Goal: Book appointment/travel/reservation

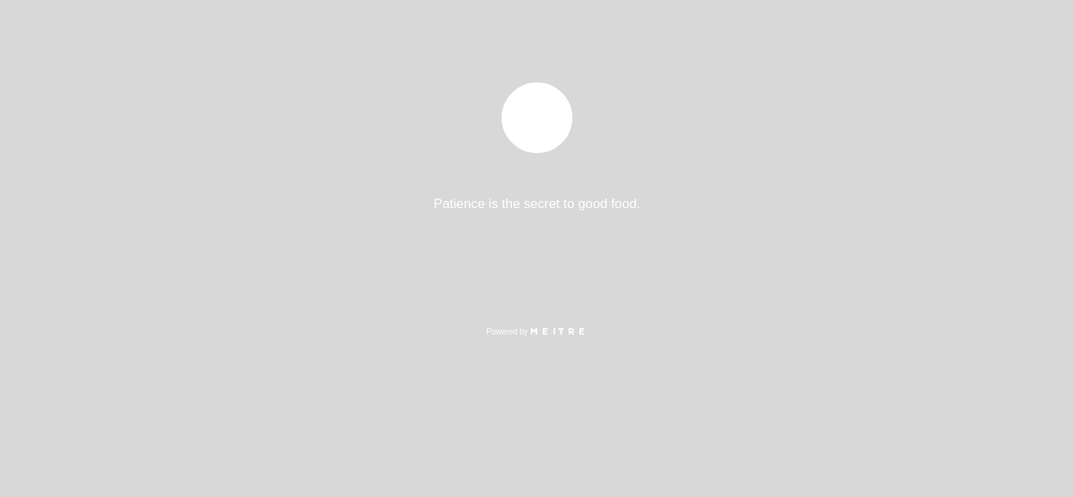
select select "pt"
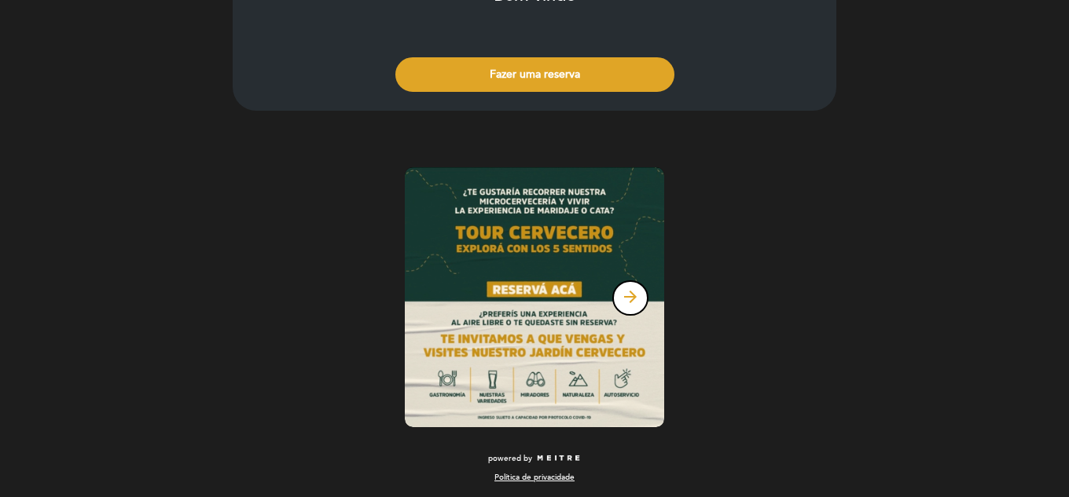
scroll to position [99, 0]
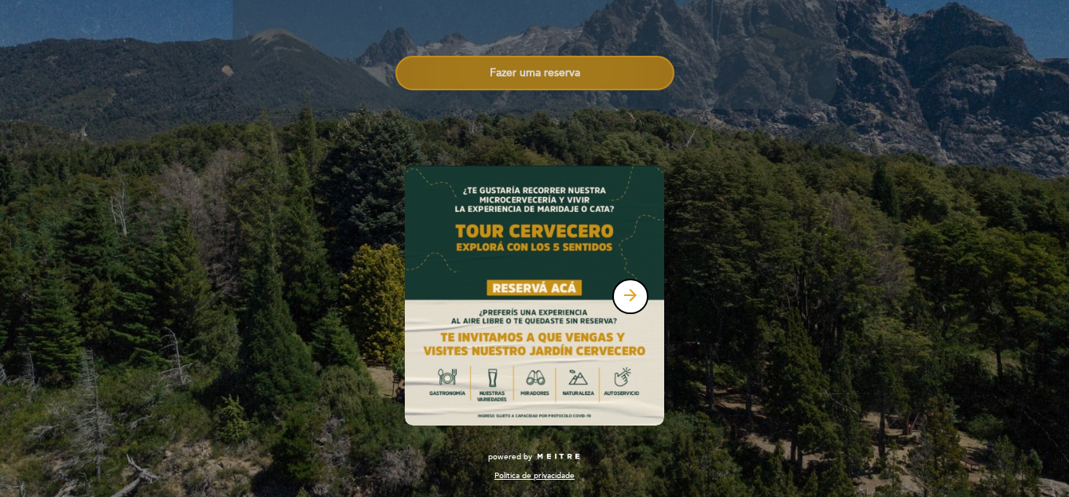
click at [578, 79] on button "Fazer uma reserva" at bounding box center [534, 73] width 279 height 35
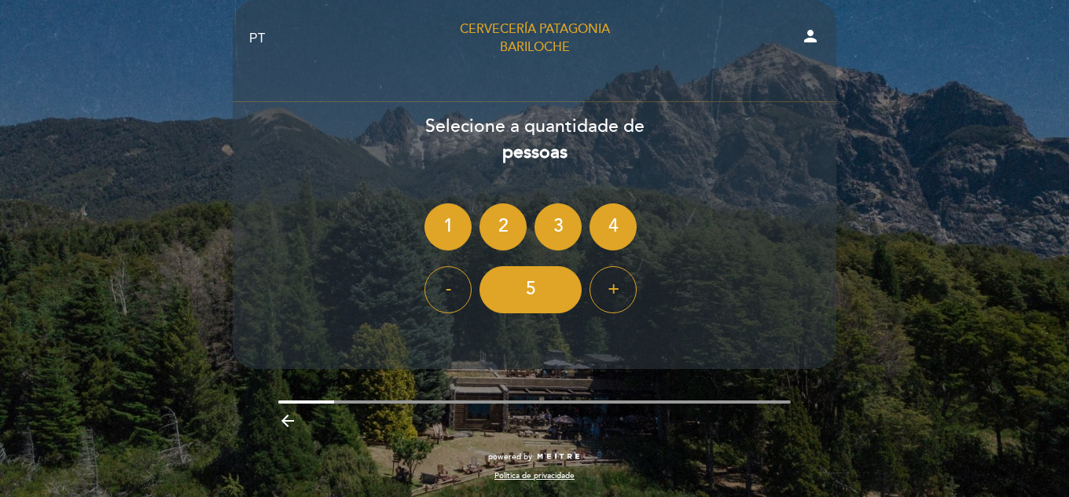
scroll to position [0, 0]
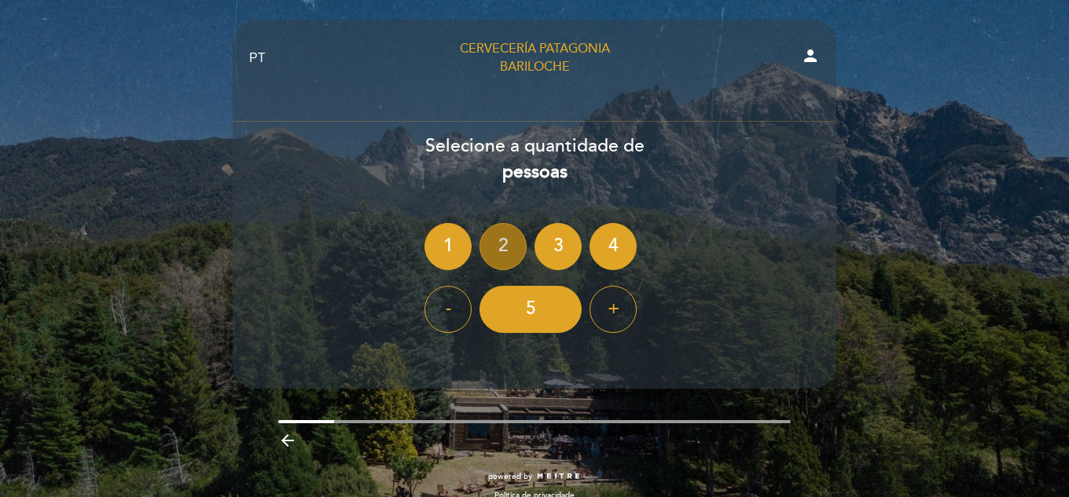
click at [508, 240] on div "2" at bounding box center [502, 246] width 47 height 47
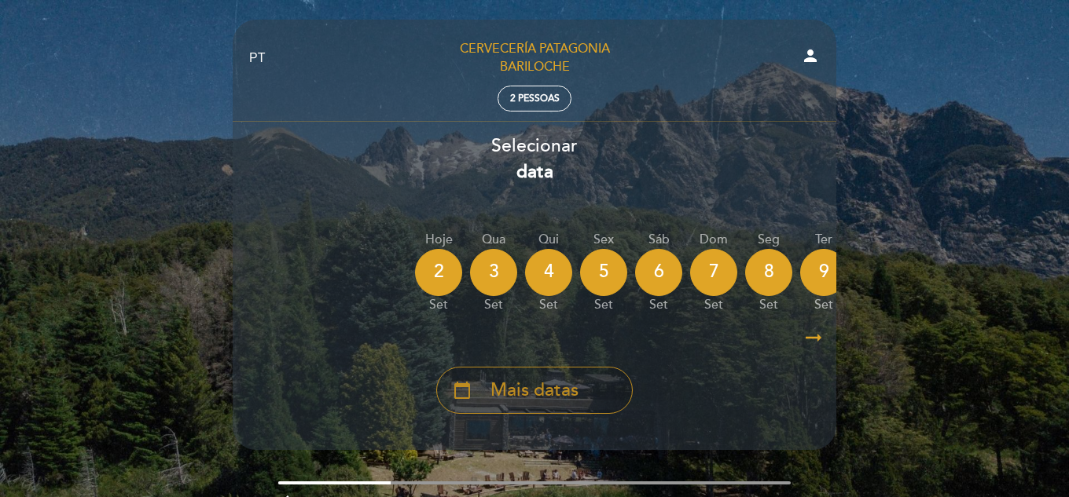
click at [542, 390] on span "Mais datas" at bounding box center [534, 391] width 88 height 26
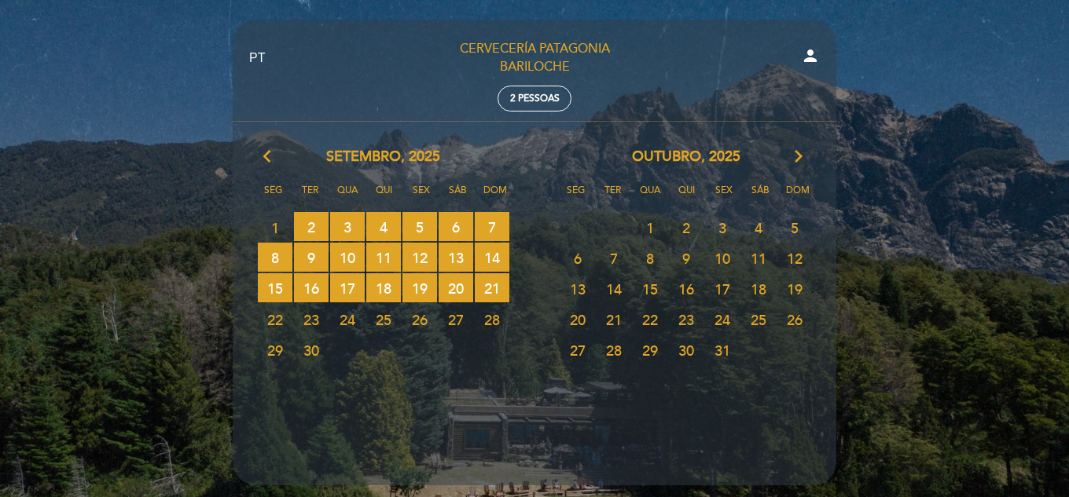
click at [656, 226] on span "1" at bounding box center [650, 227] width 35 height 29
click at [649, 218] on span "1" at bounding box center [650, 227] width 35 height 29
click at [646, 218] on span "1" at bounding box center [650, 227] width 35 height 29
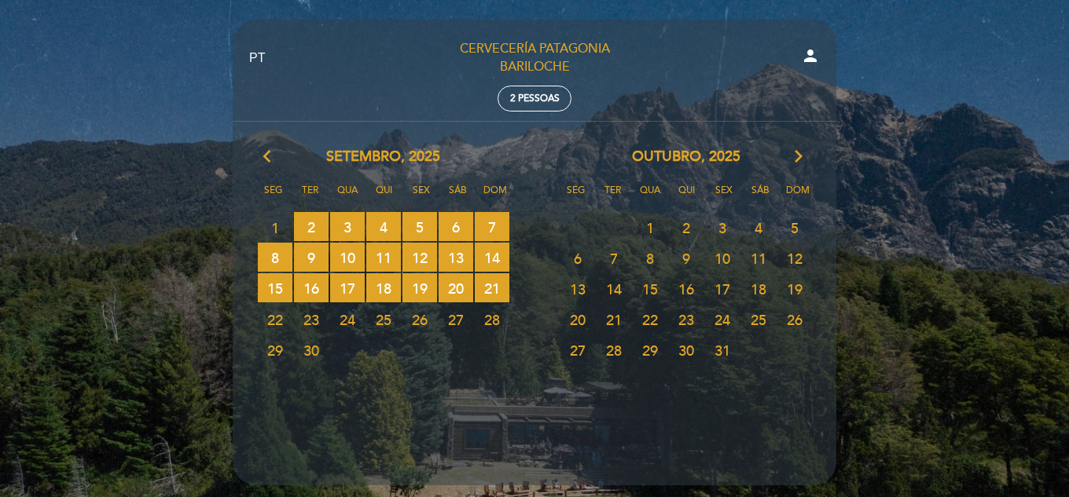
click at [646, 218] on span "1" at bounding box center [650, 227] width 35 height 29
click at [644, 231] on span "1" at bounding box center [650, 227] width 35 height 29
click at [806, 53] on icon "person" at bounding box center [810, 55] width 19 height 19
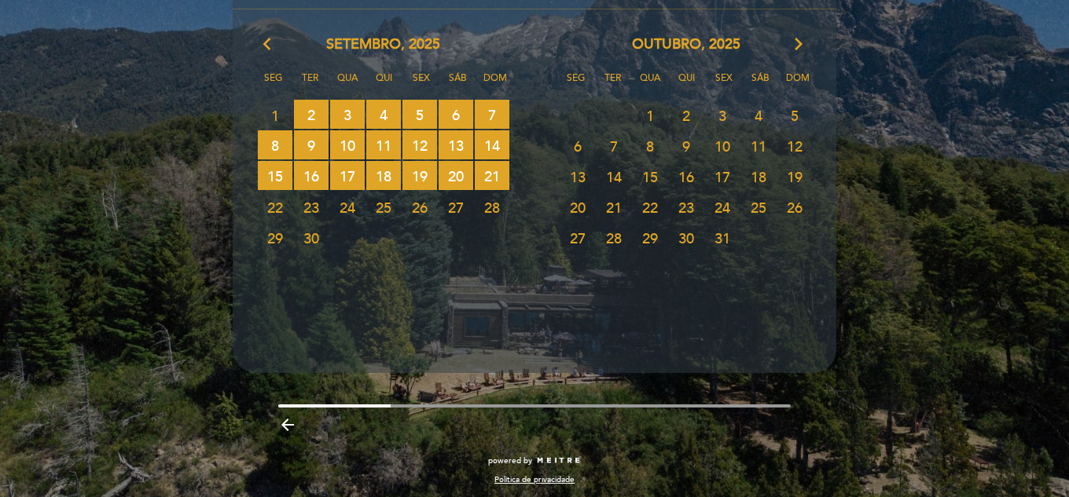
scroll to position [116, 0]
